Goal: Task Accomplishment & Management: Manage account settings

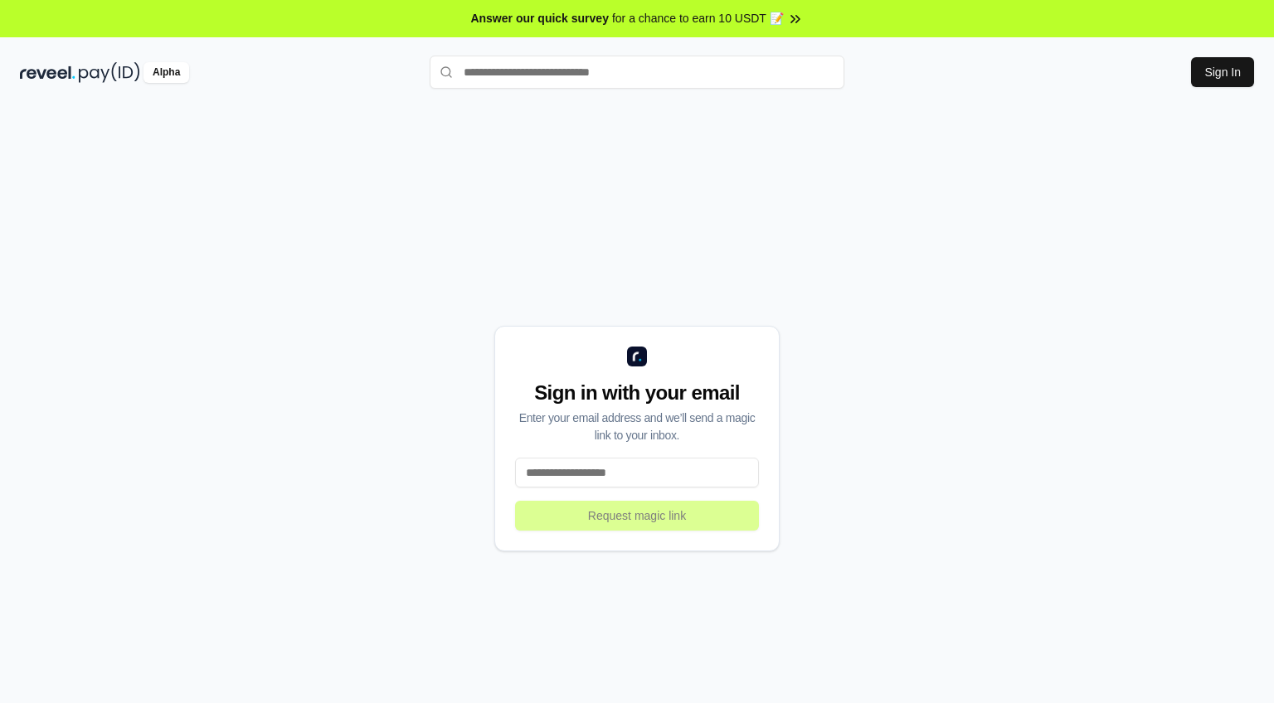
click at [641, 476] on input at bounding box center [637, 473] width 244 height 30
click at [1221, 71] on button "Sign In" at bounding box center [1222, 72] width 63 height 30
click at [605, 464] on input at bounding box center [637, 473] width 244 height 30
click at [687, 455] on div "Sign in with your email Enter your email address and we’ll send a magic link to…" at bounding box center [636, 439] width 285 height 226
click at [676, 464] on input at bounding box center [637, 473] width 244 height 30
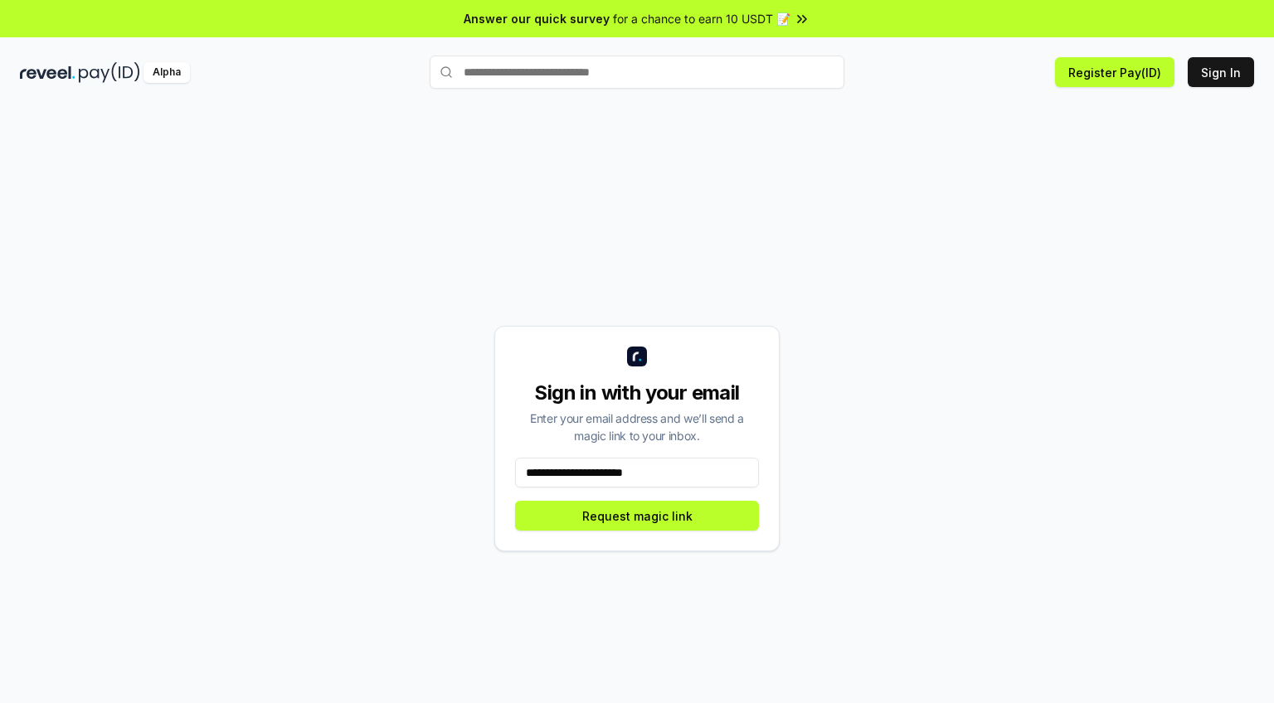
type input "**********"
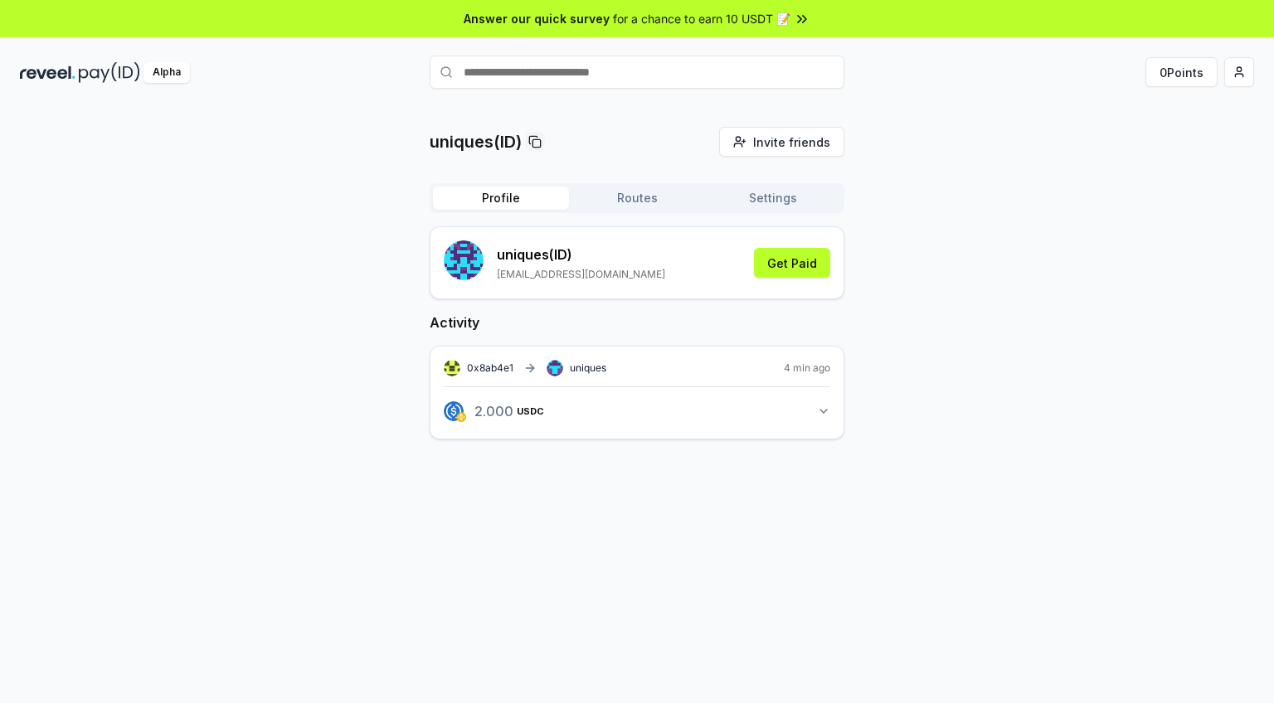
click at [628, 70] on input "text" at bounding box center [637, 72] width 415 height 33
type input "*******"
click at [678, 87] on button "uniques Pay" at bounding box center [720, 72] width 85 height 30
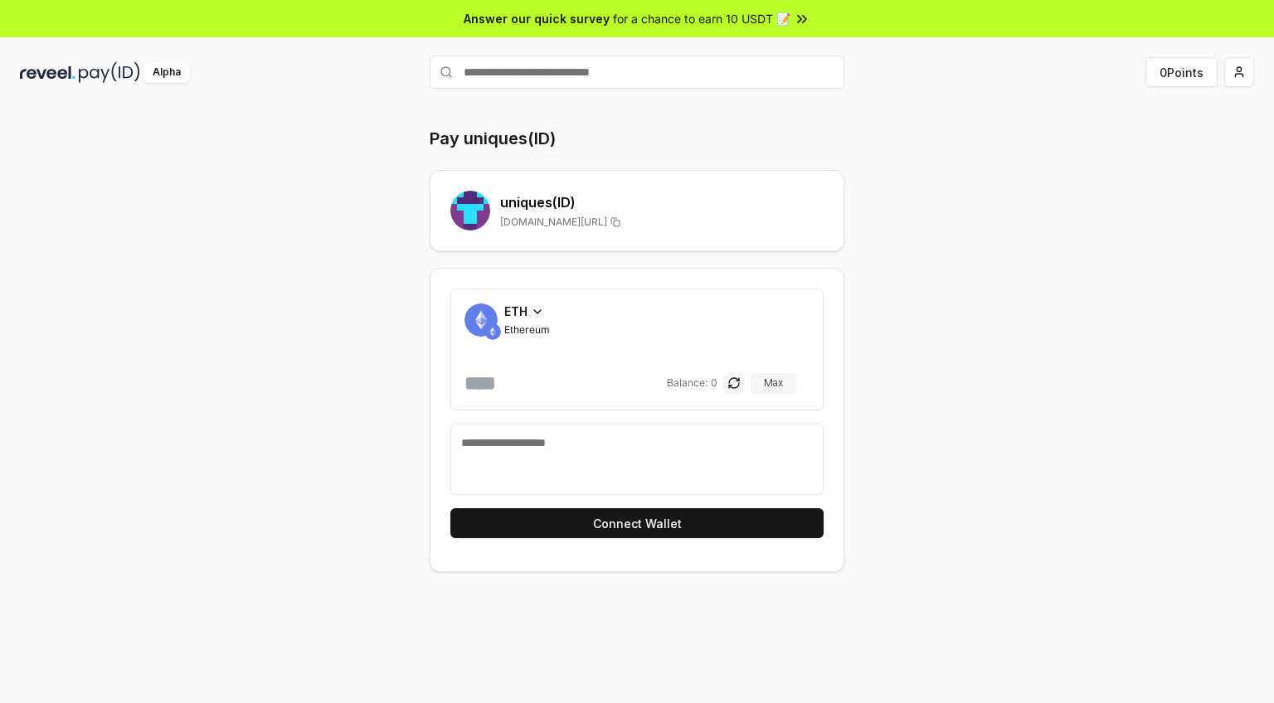
click at [529, 310] on div "ETH" at bounding box center [527, 311] width 46 height 17
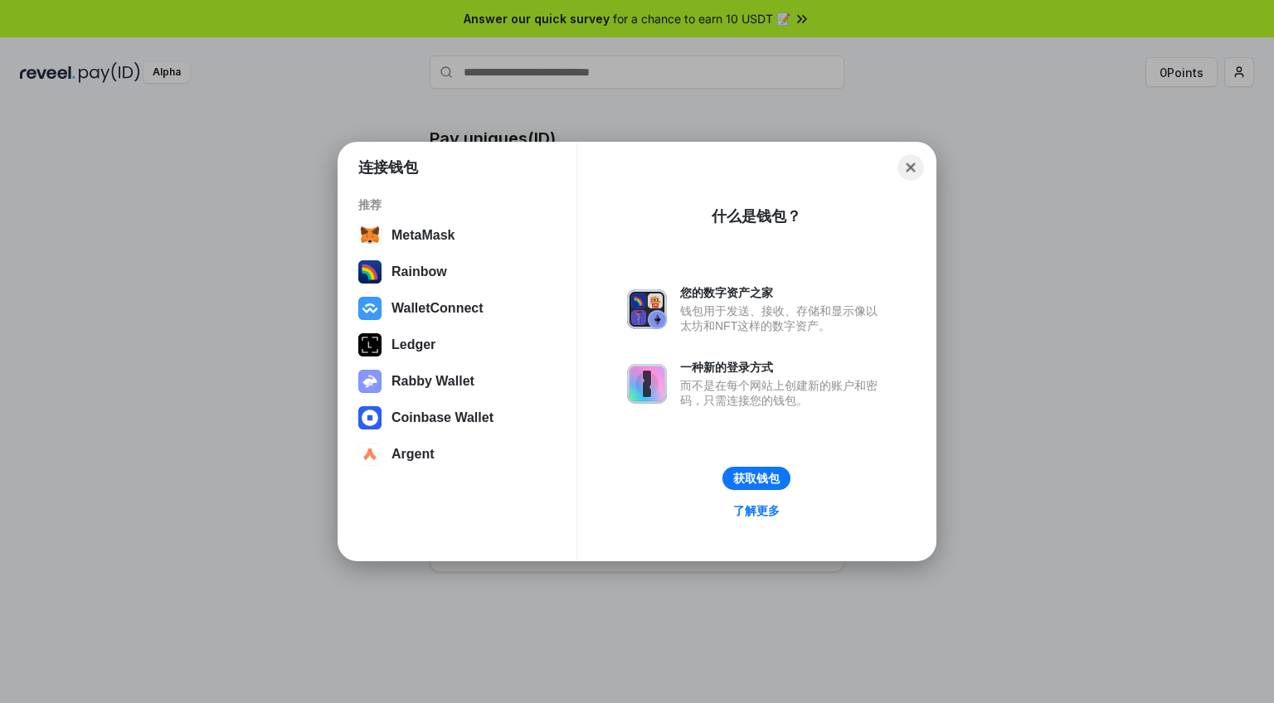
click at [910, 174] on button "Close" at bounding box center [911, 168] width 26 height 26
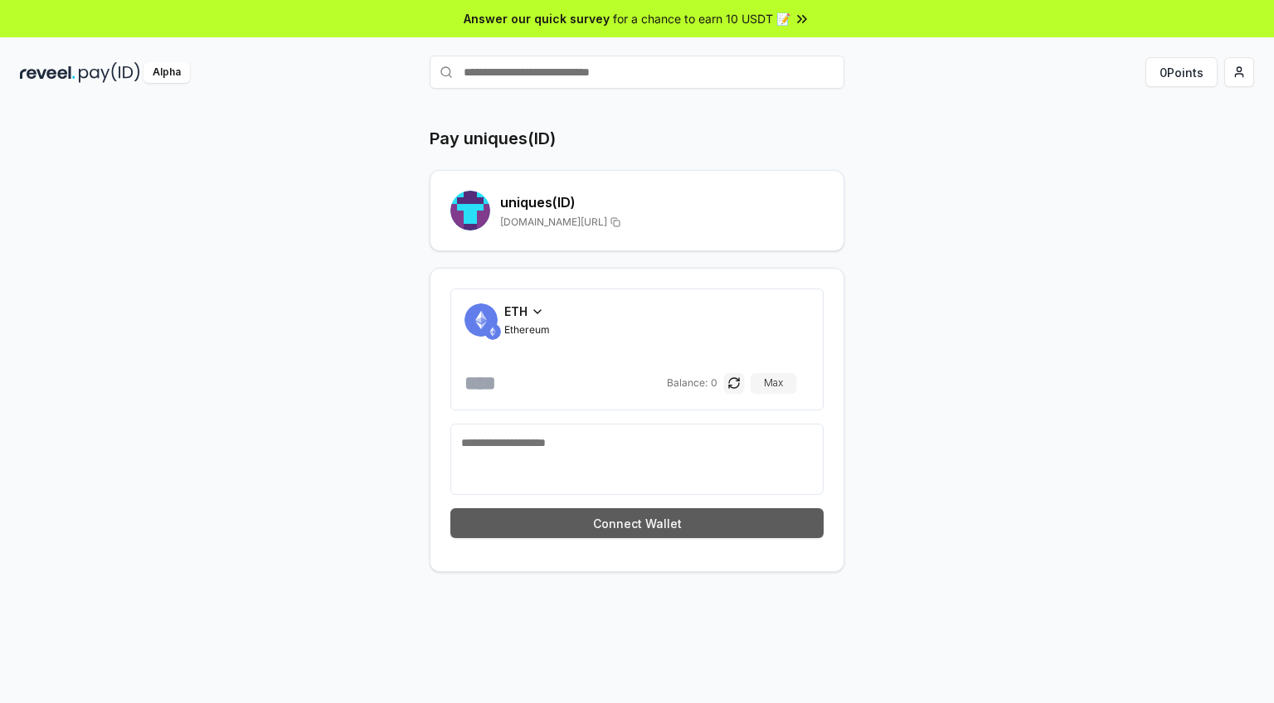
click at [630, 513] on button "Connect Wallet" at bounding box center [636, 523] width 373 height 30
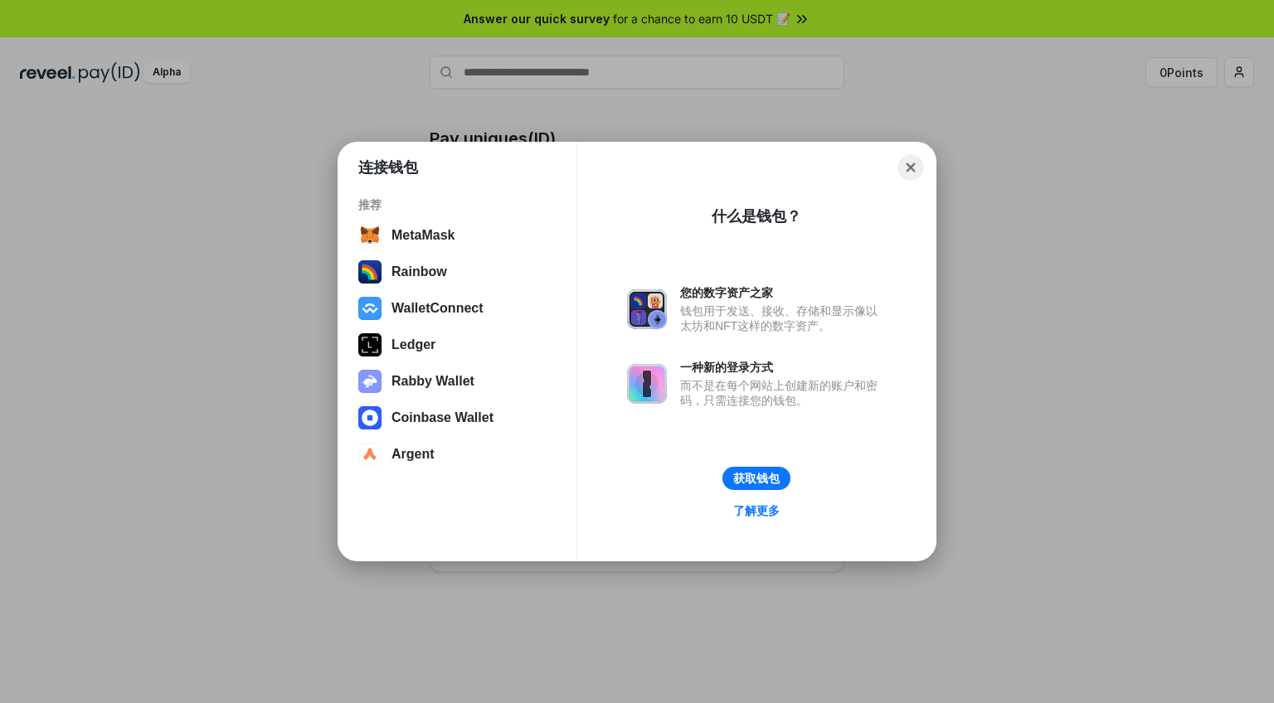
click at [918, 158] on button "Close" at bounding box center [911, 168] width 26 height 26
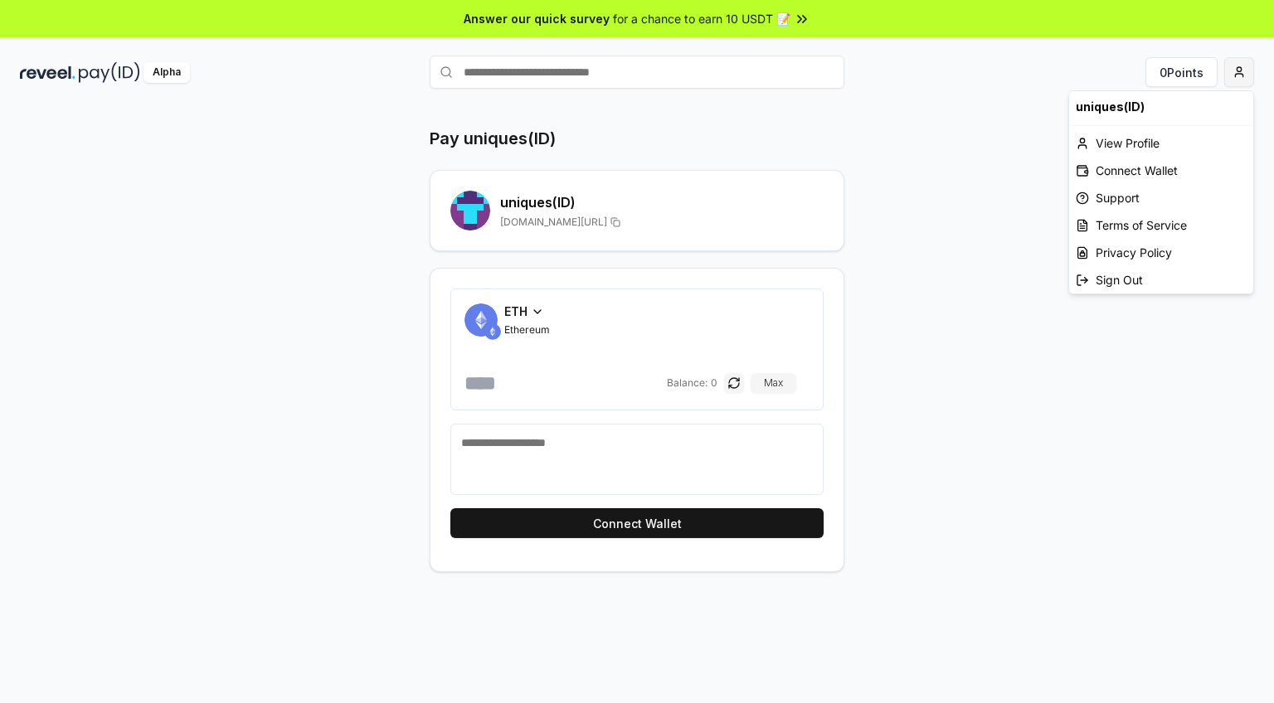
click at [1238, 75] on html "Answer our quick survey for a chance to earn 10 USDT 📝 Alpha 0 Points Pay uniqu…" at bounding box center [637, 351] width 1274 height 703
click at [1151, 278] on div "Sign Out" at bounding box center [1161, 279] width 184 height 27
